Goal: Information Seeking & Learning: Learn about a topic

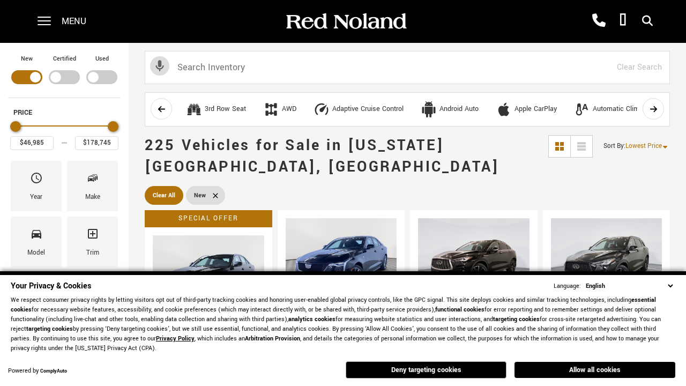
scroll to position [371, 0]
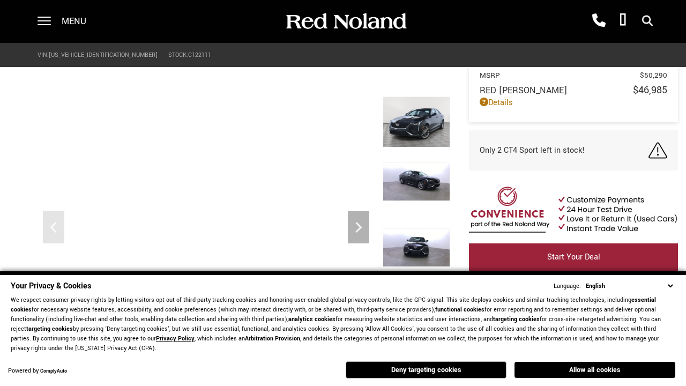
scroll to position [499, 0]
